Goal: Consume media (video, audio): Consume media (video, audio)

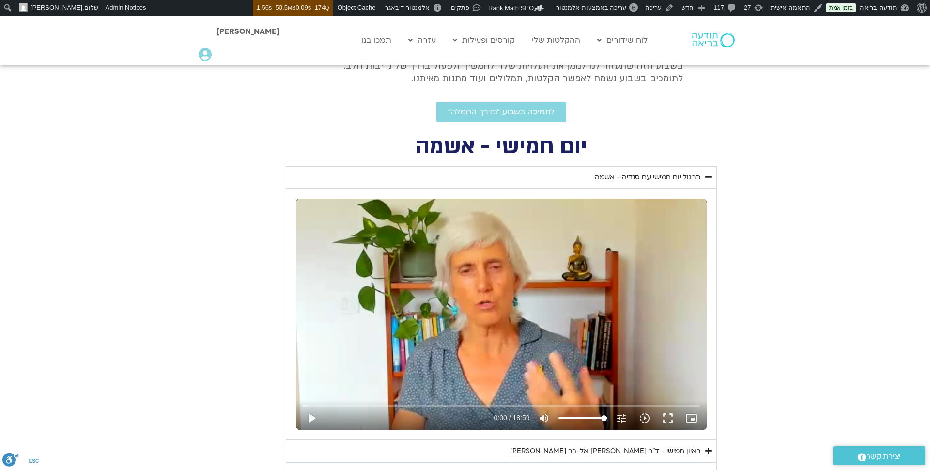
scroll to position [309, 0]
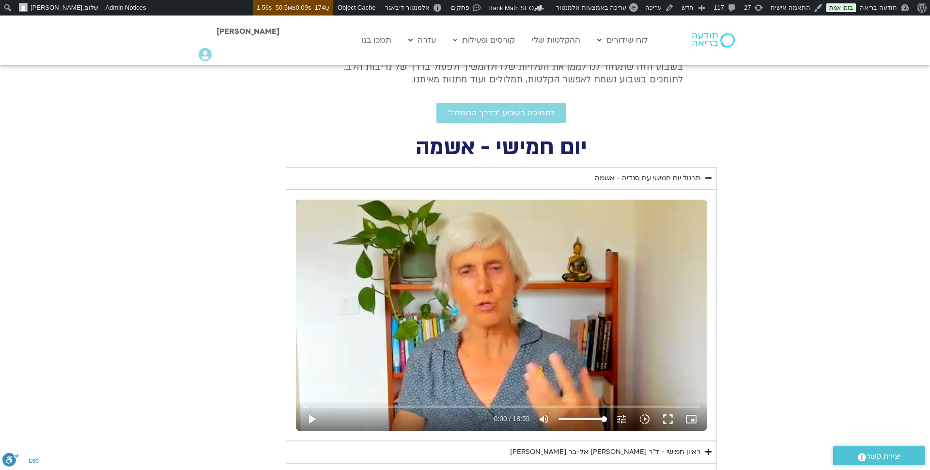
click at [709, 174] on icon "Accordion. Open links with Enter or Space, close with Escape, and navigate with…" at bounding box center [709, 177] width 6 height 7
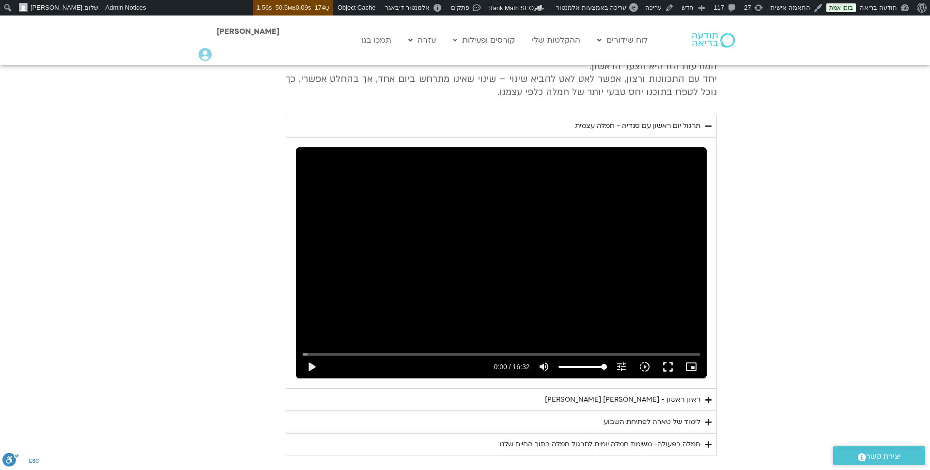
scroll to position [1924, 0]
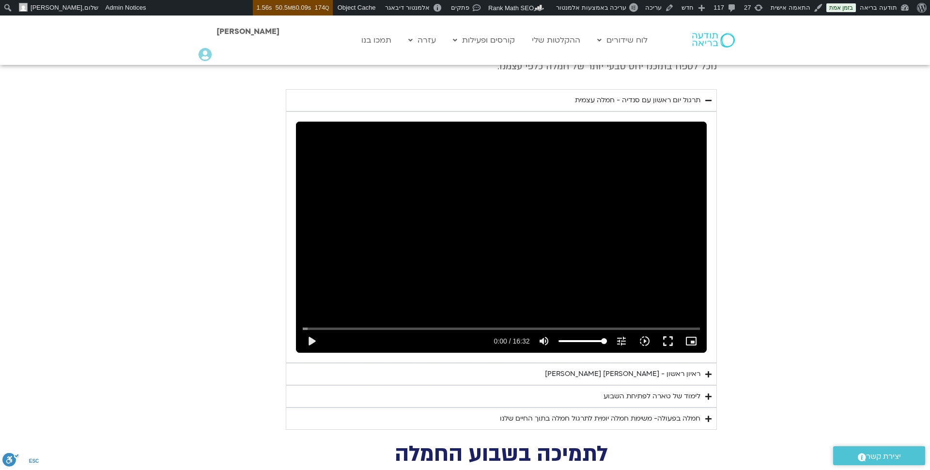
click at [485, 230] on div "Skip Ad play_arrow 0:00 / 16:32 volume_up Mute tune Resolution Auto 240p slow_m…" at bounding box center [501, 237] width 411 height 231
click at [312, 329] on button "pause" at bounding box center [311, 340] width 23 height 23
type input "6.53165"
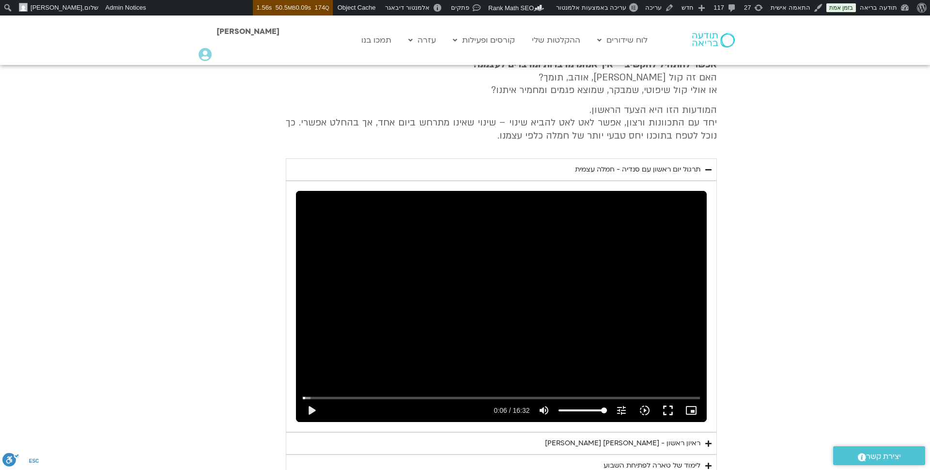
scroll to position [1893, 0]
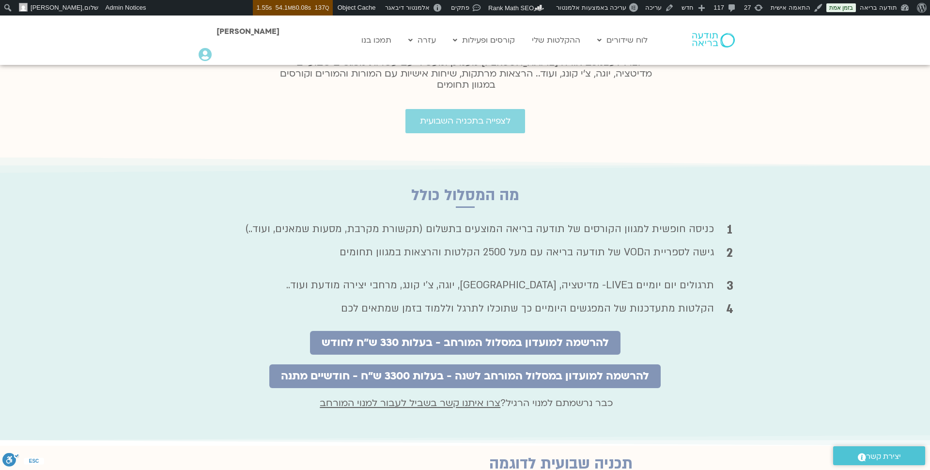
scroll to position [549, 0]
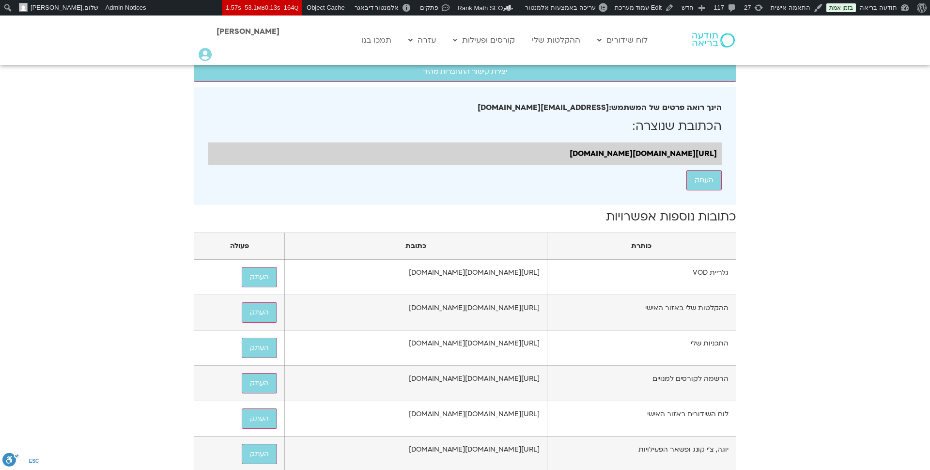
scroll to position [134, 0]
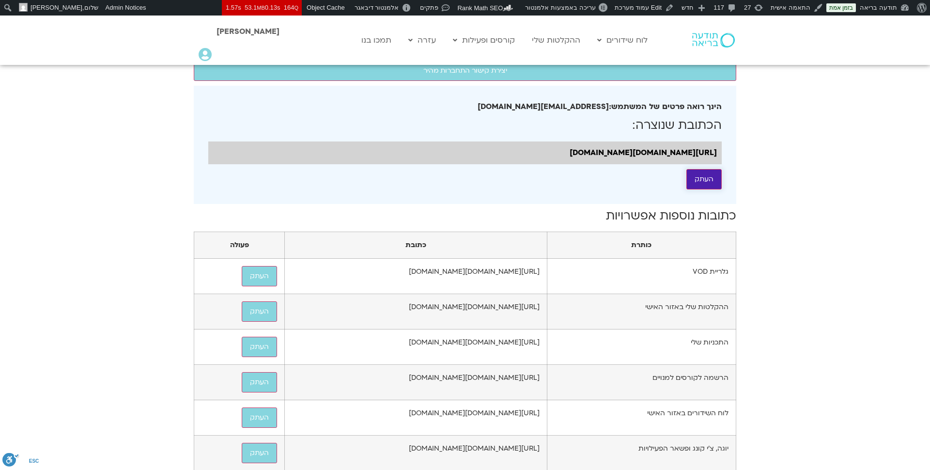
click at [716, 188] on button "העתק" at bounding box center [704, 179] width 35 height 20
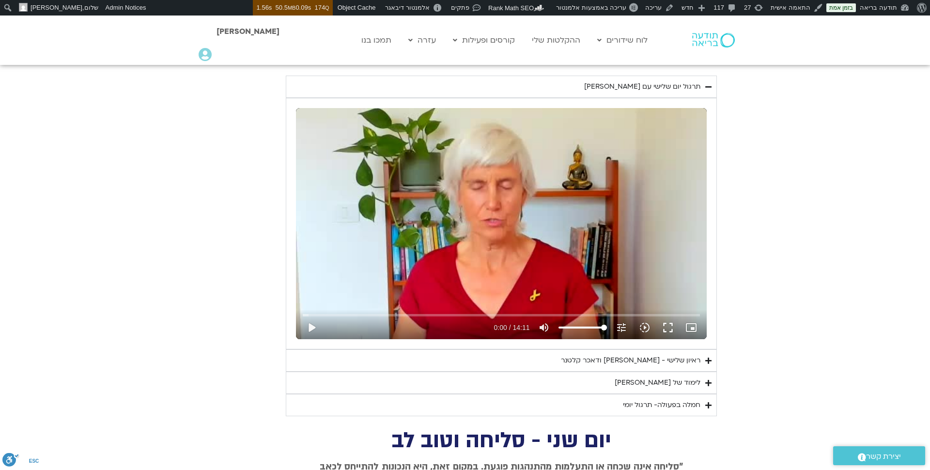
scroll to position [937, 0]
